Goal: Information Seeking & Learning: Learn about a topic

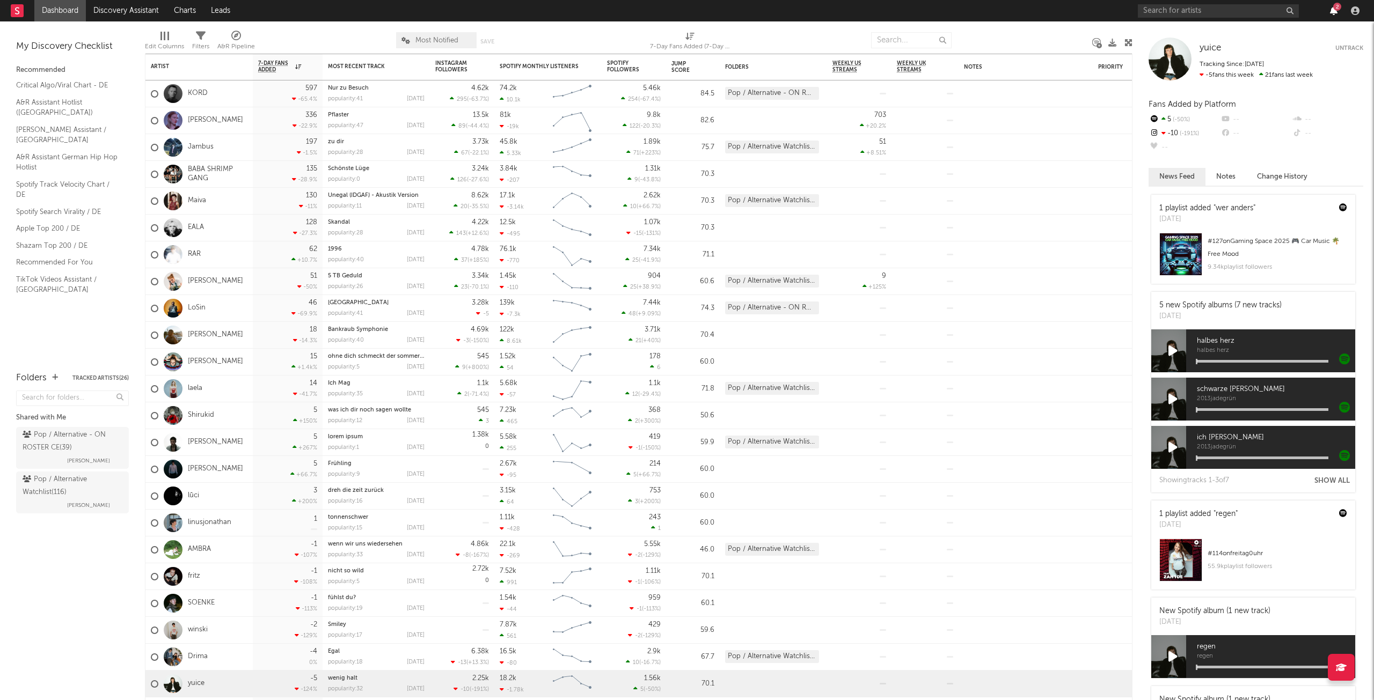
click at [1332, 12] on icon "button" at bounding box center [1334, 10] width 8 height 9
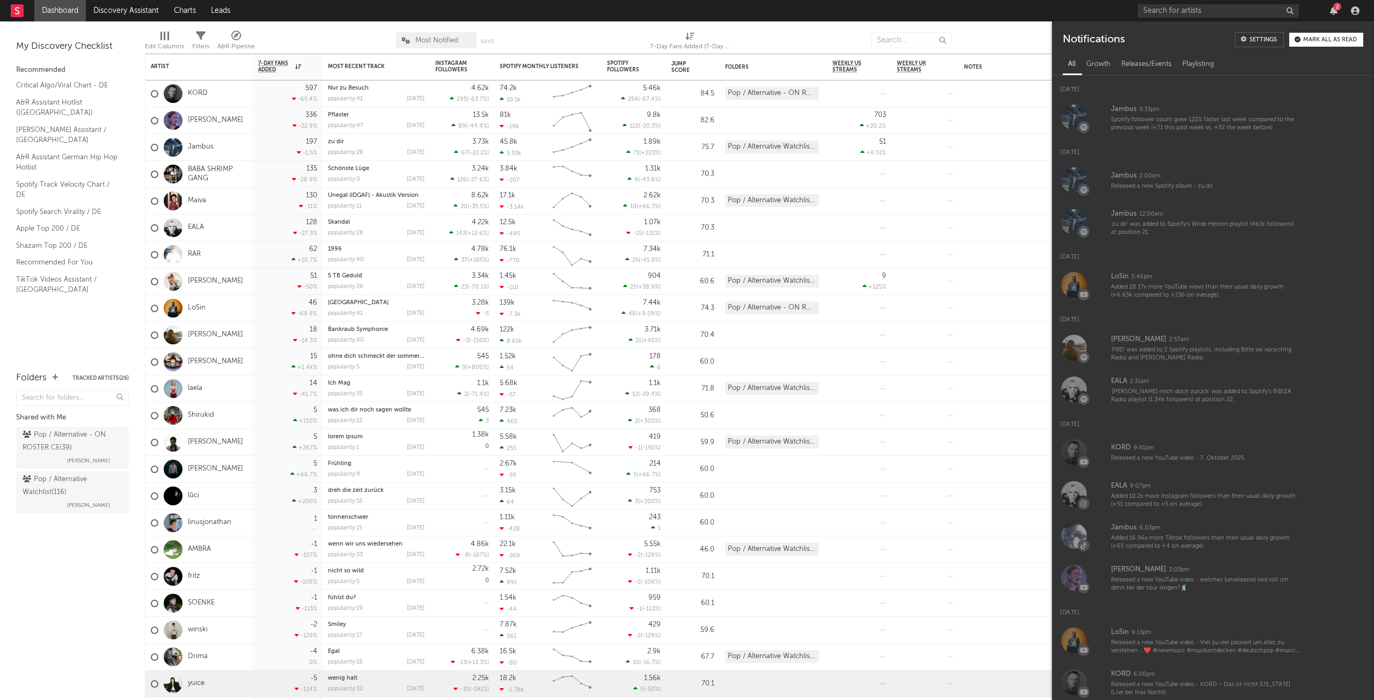
click at [1320, 43] on div "Mark all as read" at bounding box center [1330, 40] width 54 height 6
click at [1335, 6] on icon "button" at bounding box center [1334, 10] width 8 height 9
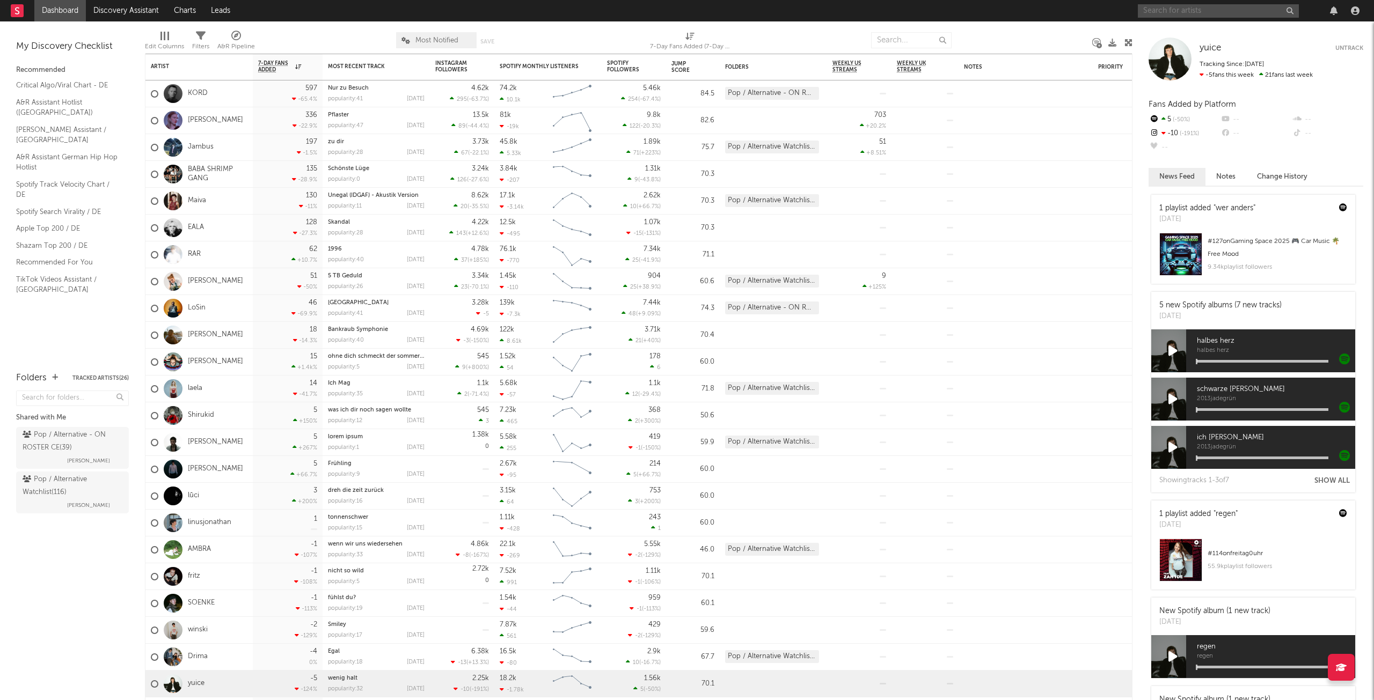
click at [1179, 10] on input "text" at bounding box center [1218, 10] width 161 height 13
type input "küssen"
click at [1286, 10] on button "button" at bounding box center [1289, 11] width 9 height 10
click at [1218, 11] on input "text" at bounding box center [1218, 10] width 161 height 13
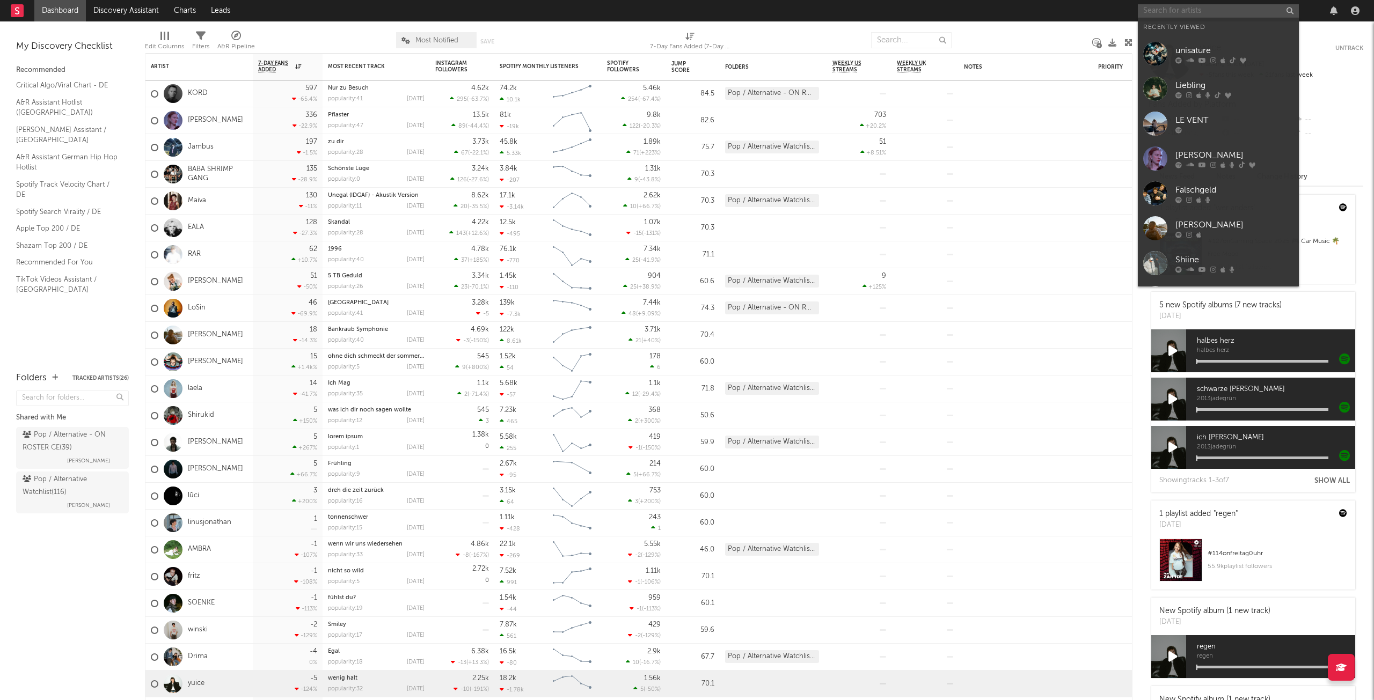
paste input "[URL][DOMAIN_NAME]"
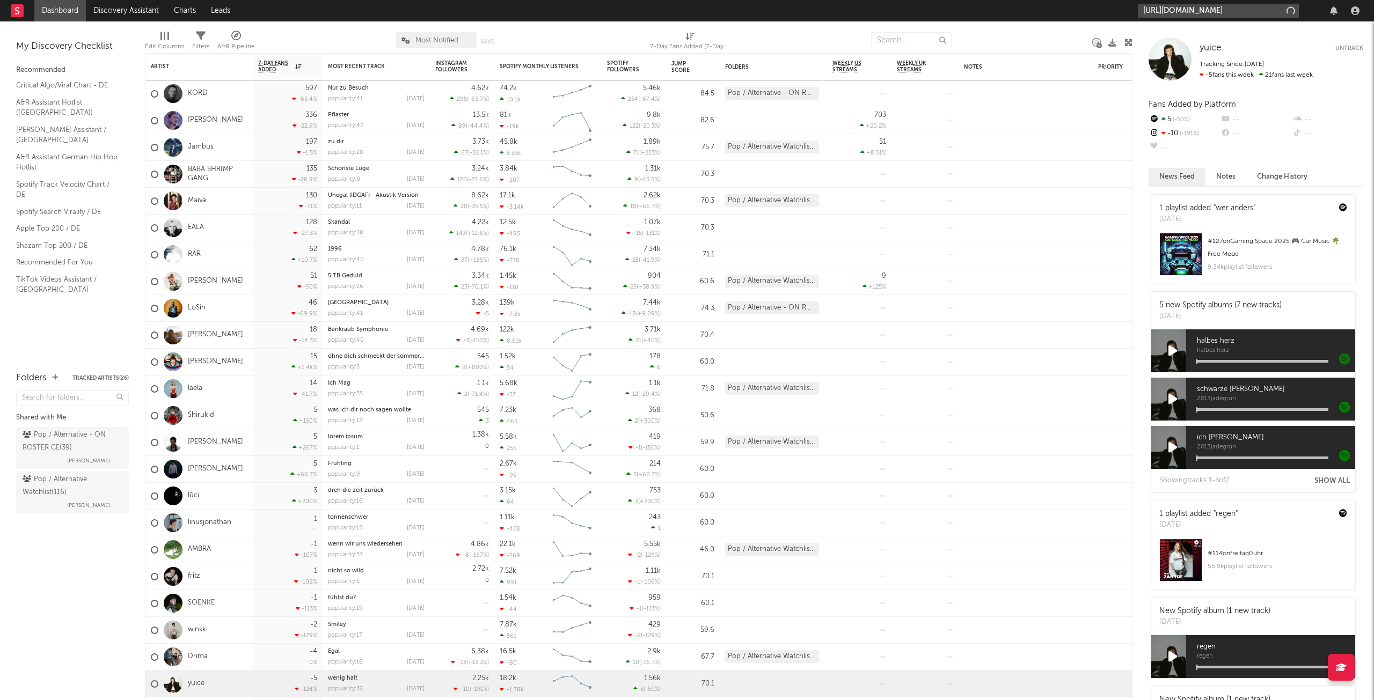
scroll to position [0, 199]
type input "[URL][DOMAIN_NAME]"
click at [1193, 43] on link "KÜSSEN" at bounding box center [1218, 35] width 161 height 35
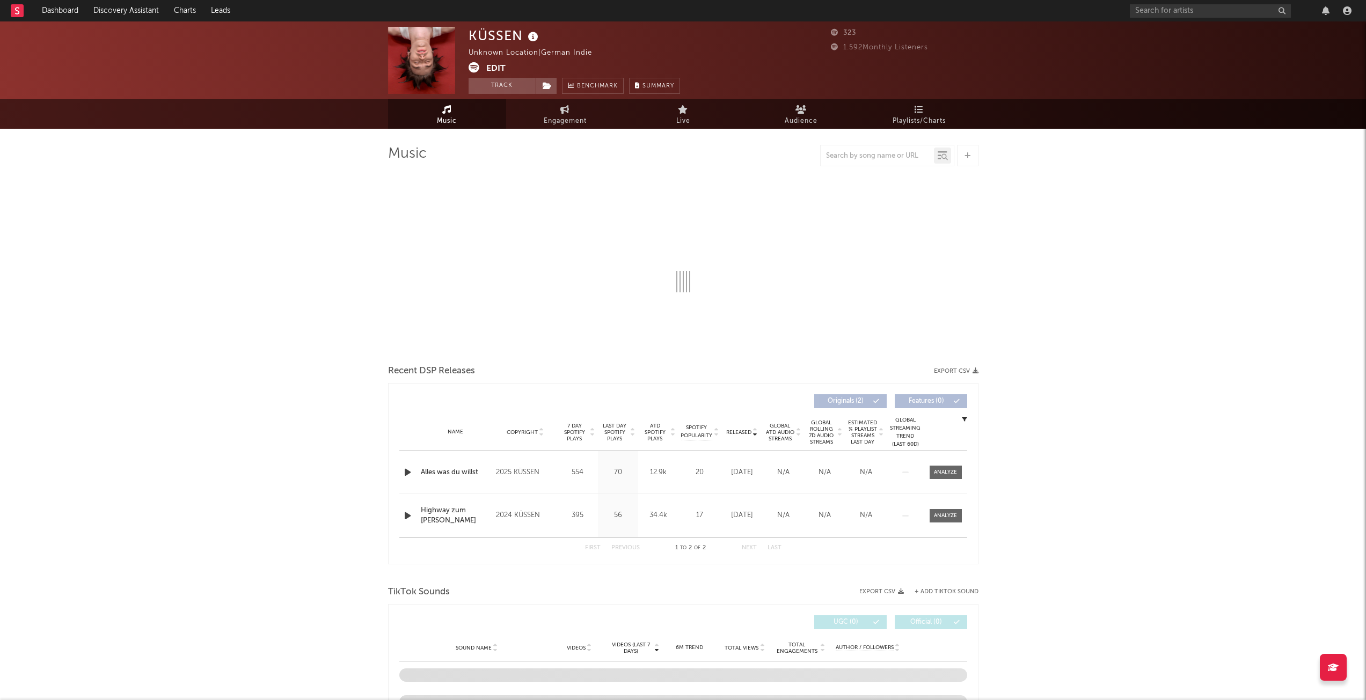
select select "1w"
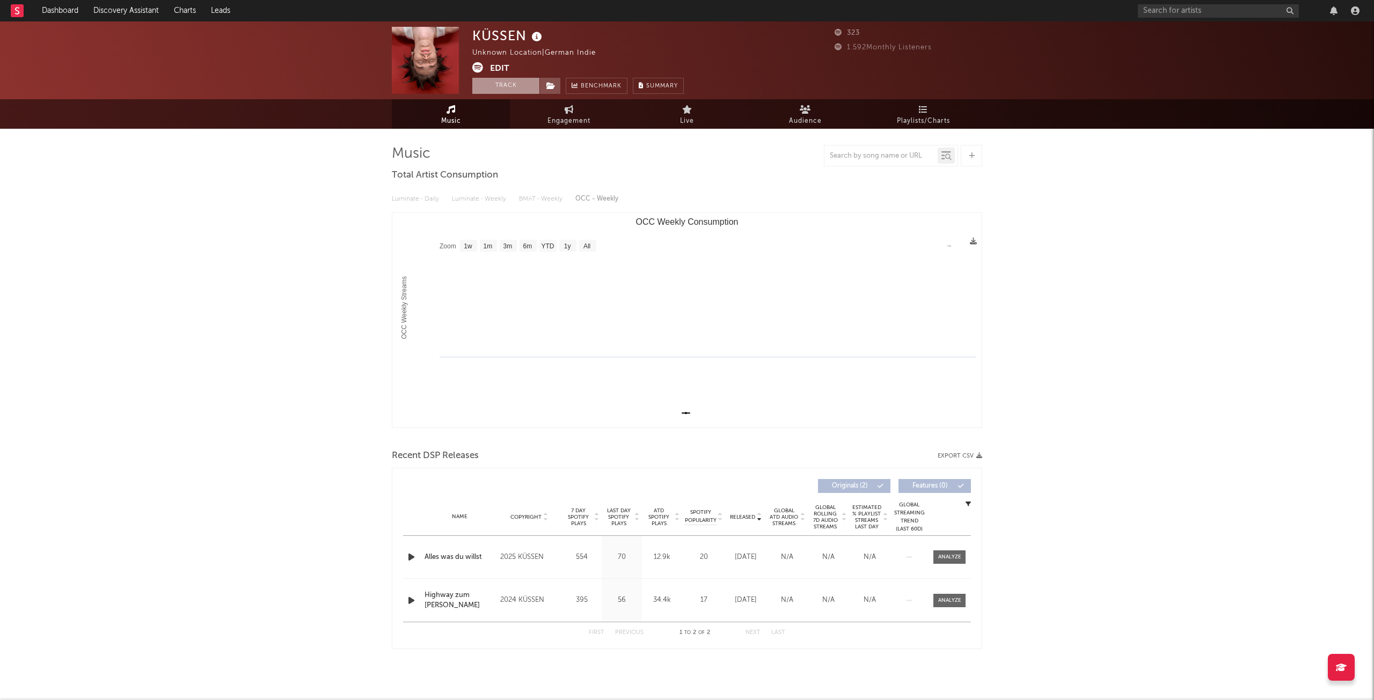
click at [514, 84] on button "Track" at bounding box center [505, 86] width 67 height 16
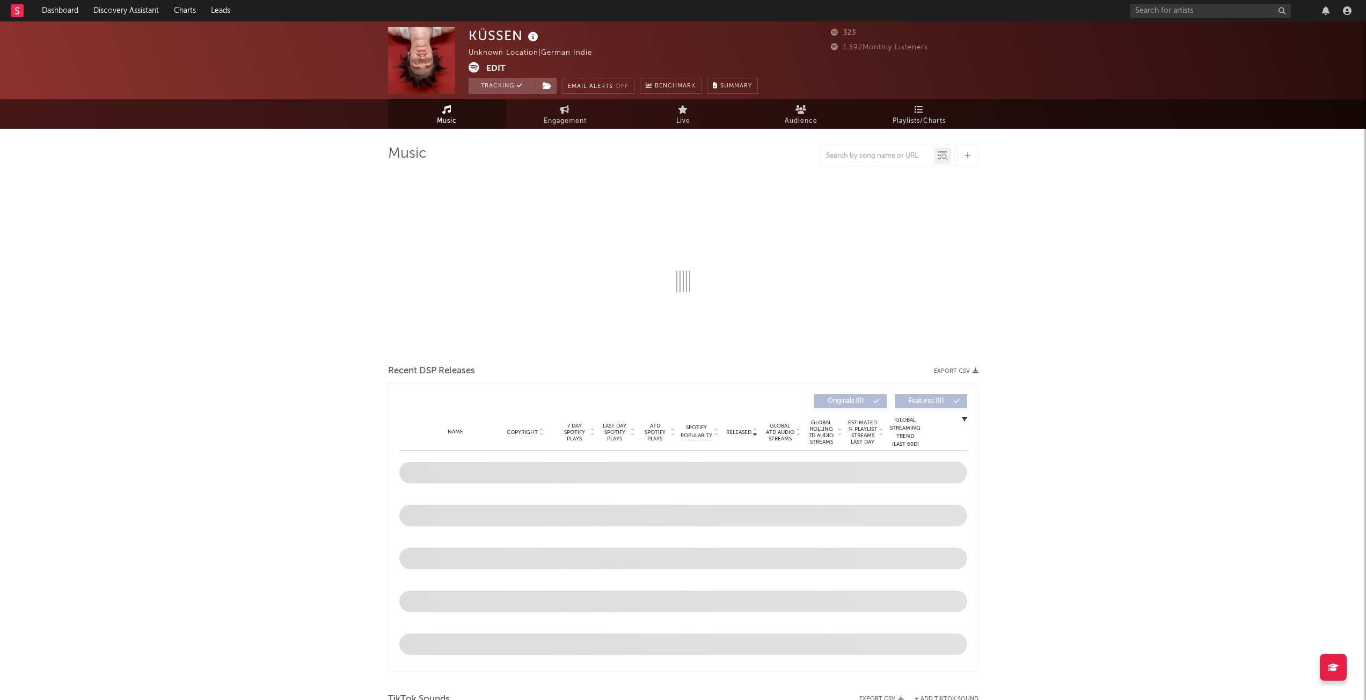
select select "1w"
